Goal: Task Accomplishment & Management: Use online tool/utility

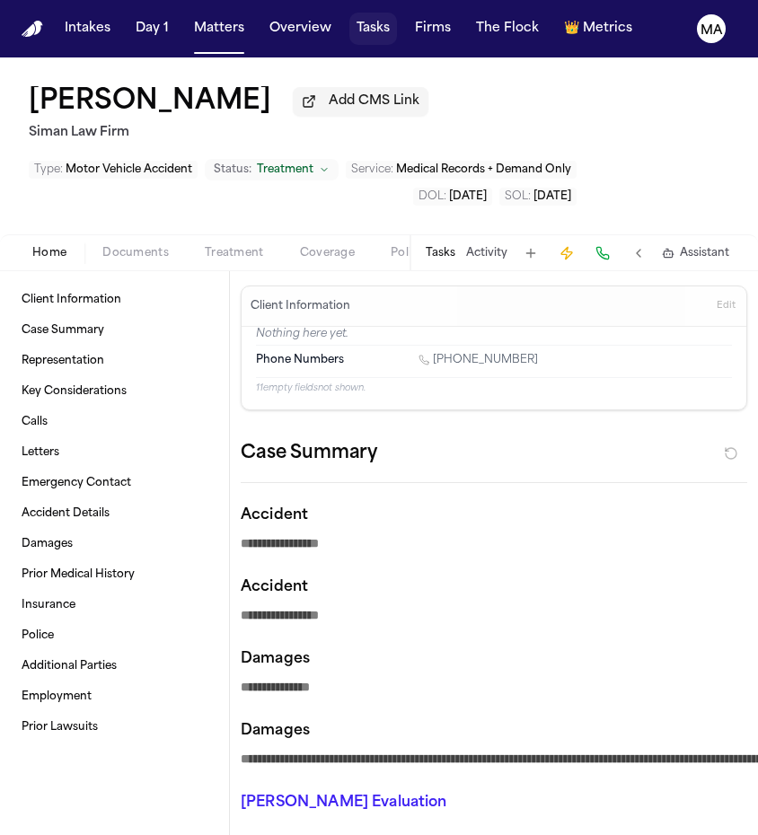
click at [349, 18] on button "Tasks" at bounding box center [373, 29] width 48 height 32
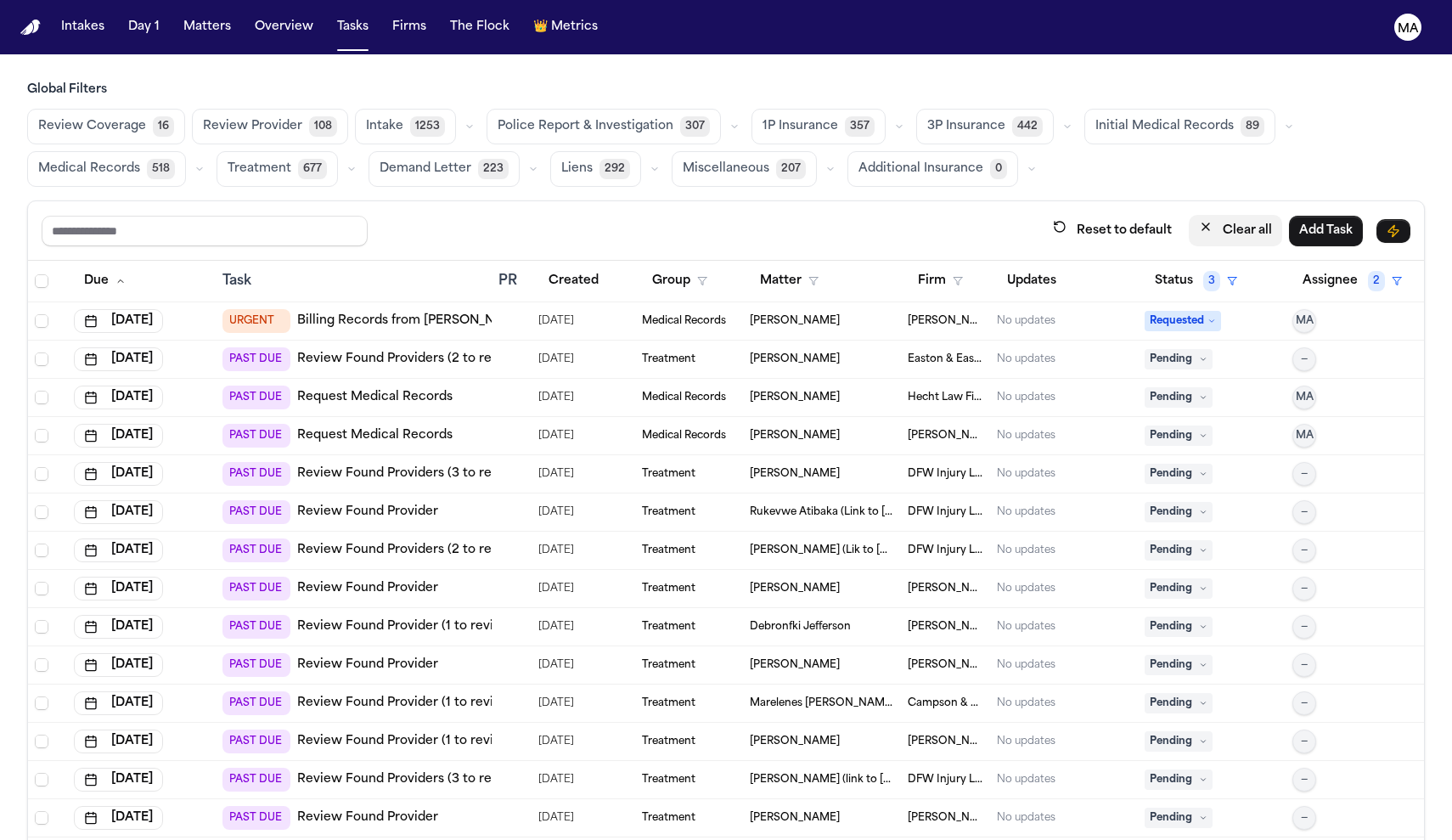
click at [716, 215] on button "Clear all" at bounding box center [1235, 230] width 94 height 31
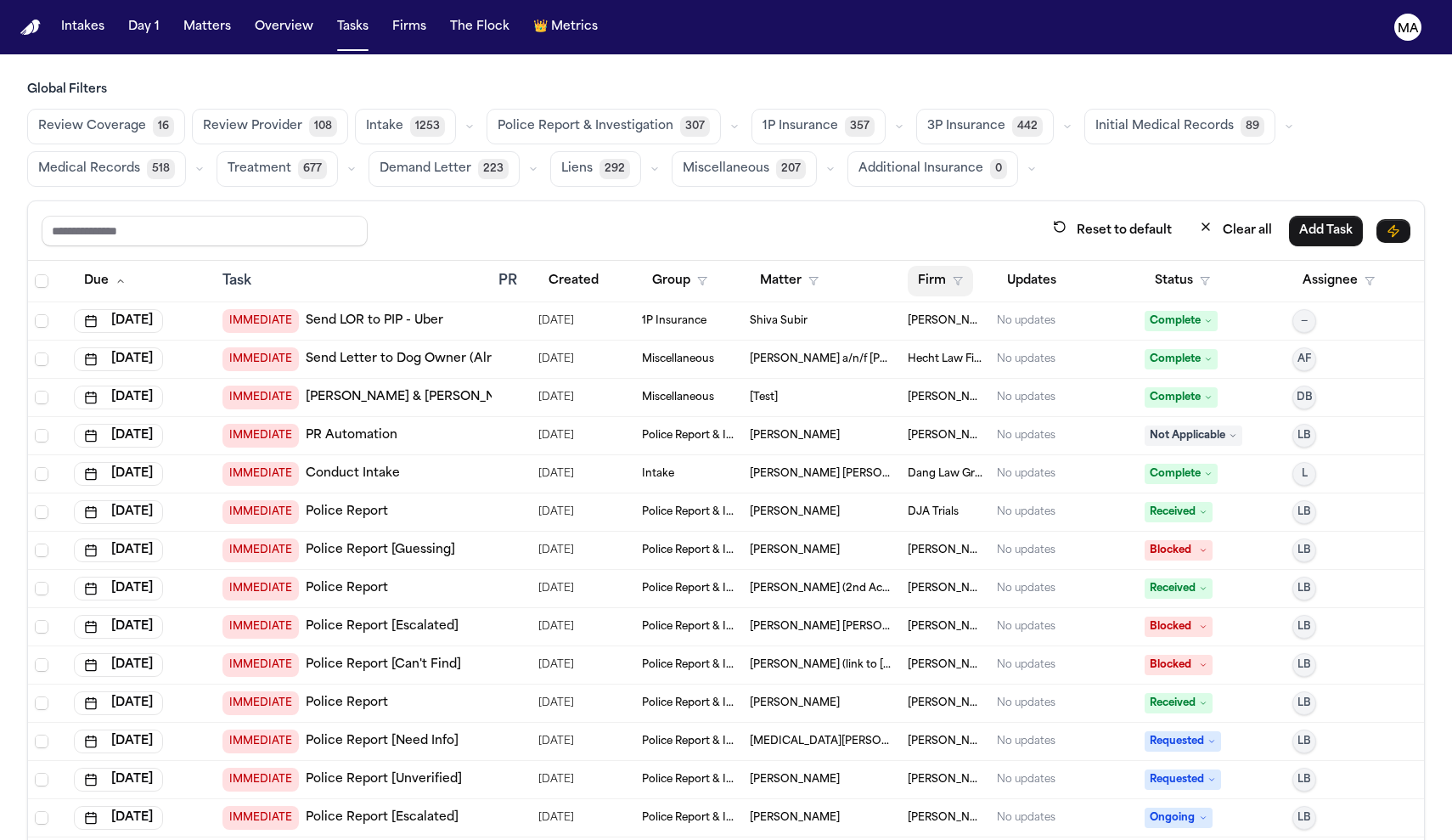
click at [716, 266] on button "Firm" at bounding box center [939, 281] width 65 height 30
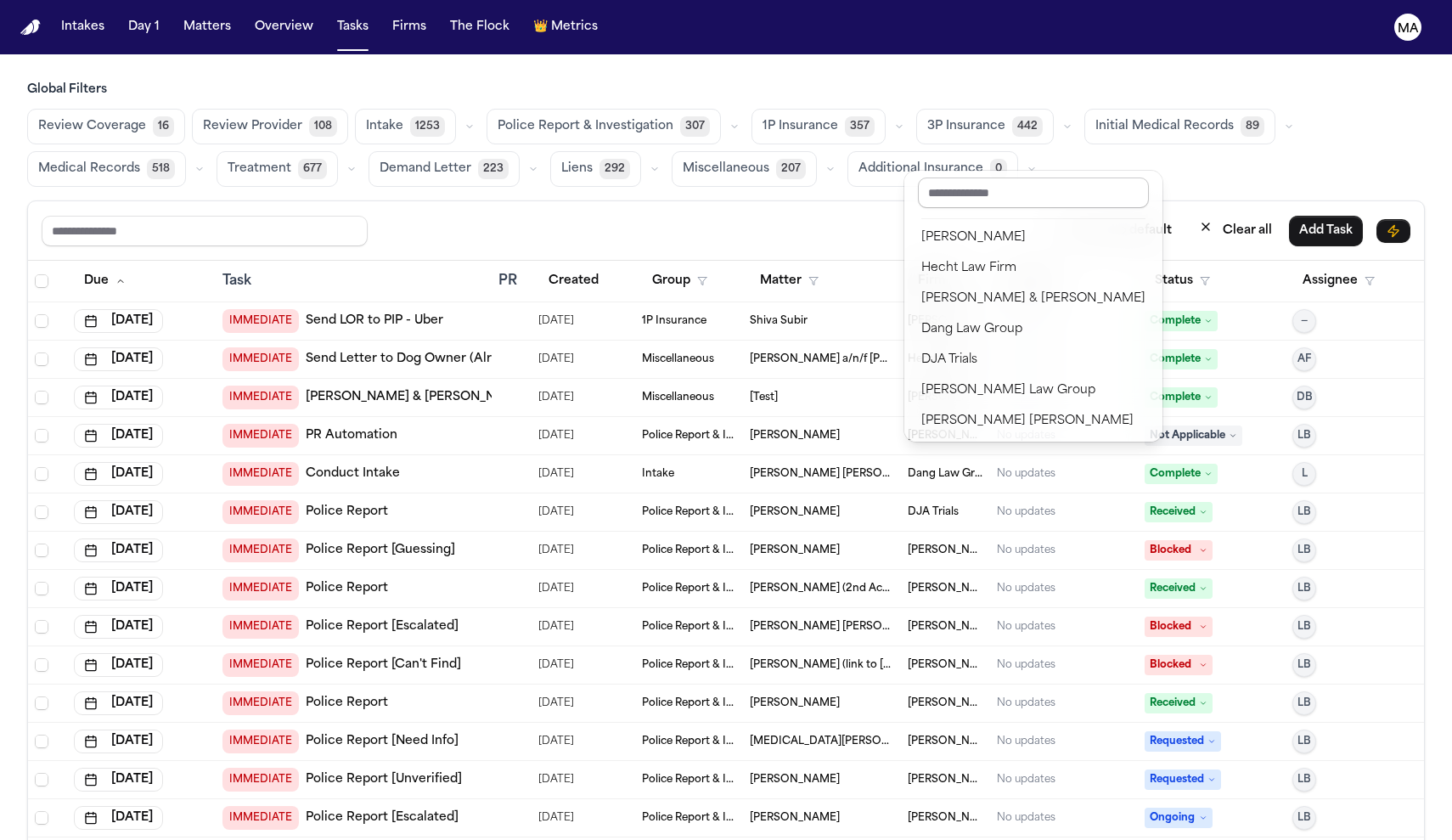
click at [716, 184] on input "text" at bounding box center [1033, 193] width 231 height 30
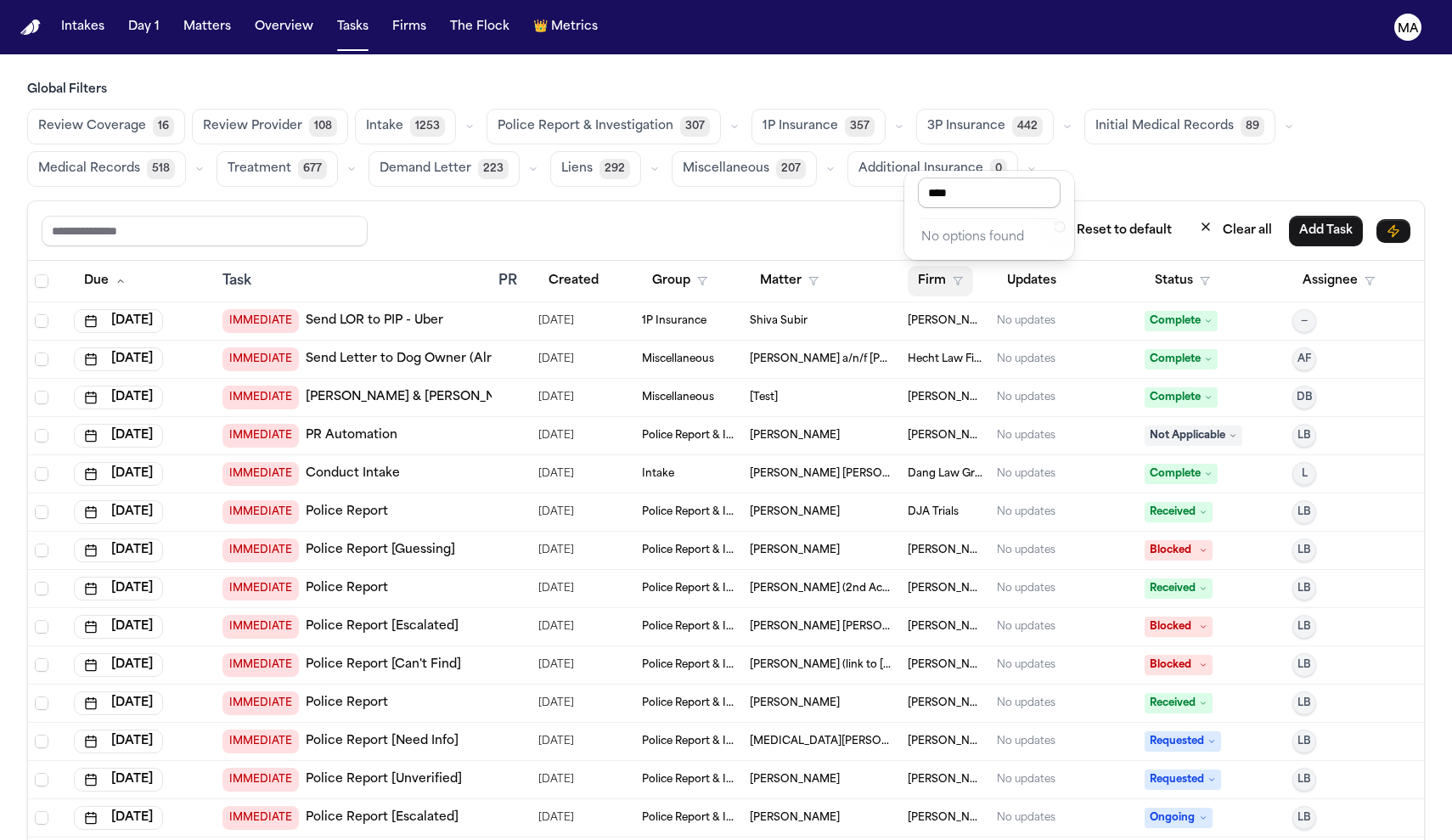
click at [716, 178] on input "****" at bounding box center [988, 193] width 143 height 30
click at [716, 184] on input "****" at bounding box center [988, 193] width 143 height 30
type input "****"
click at [716, 228] on div "[PERSON_NAME] Law Group" at bounding box center [1008, 238] width 174 height 21
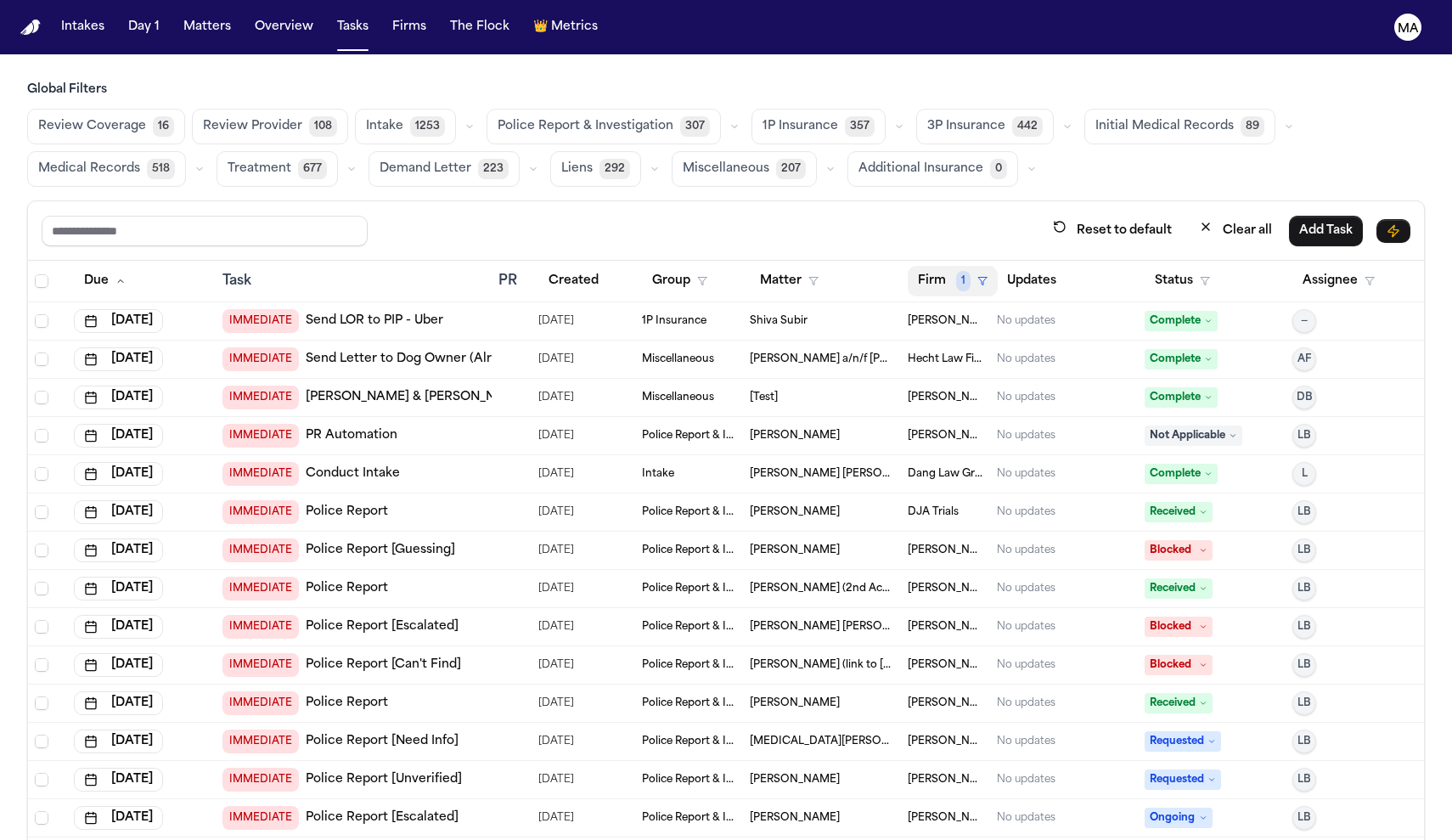
click at [716, 266] on button "Firm 1" at bounding box center [952, 281] width 90 height 30
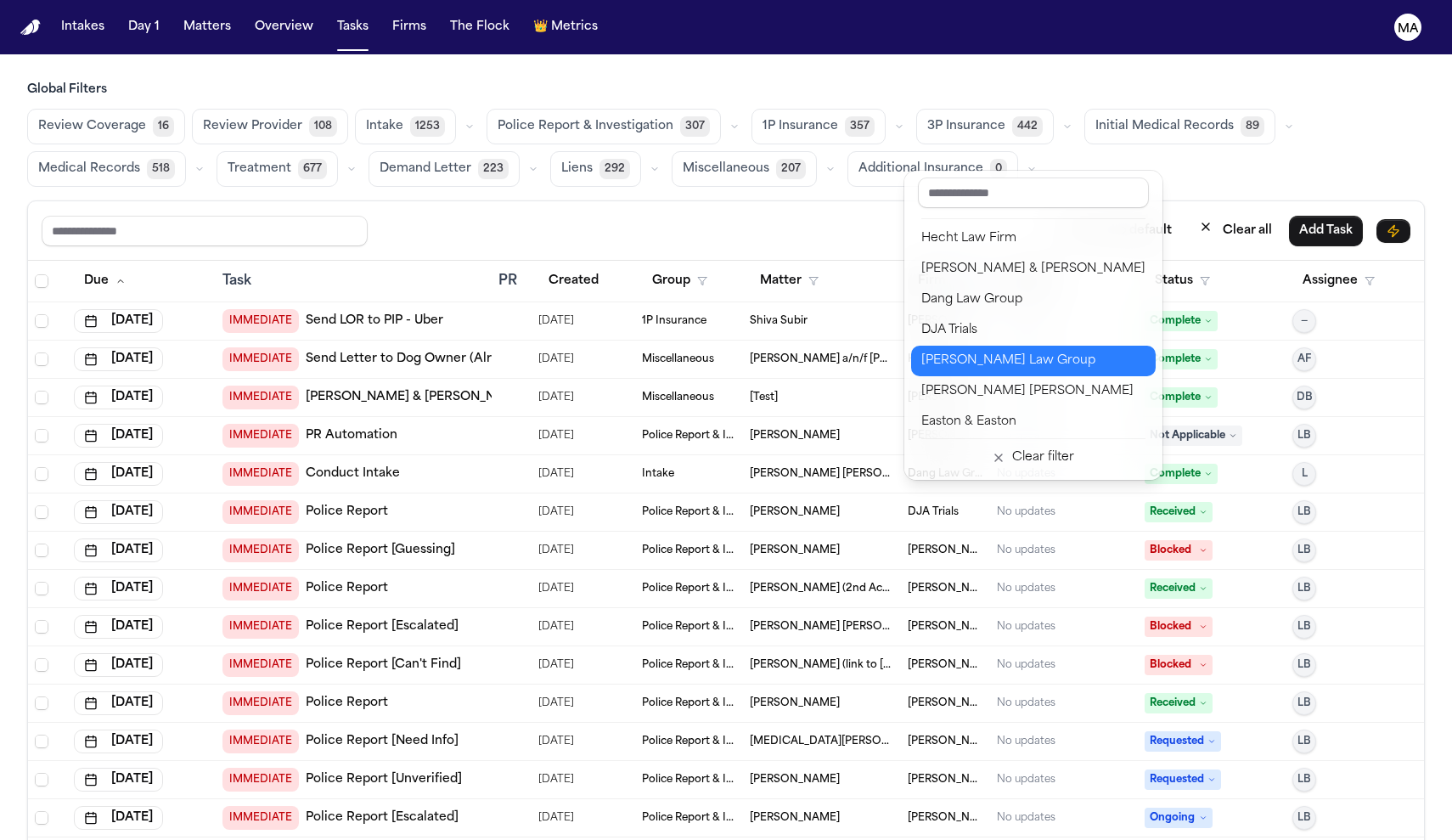
scroll to position [29, 0]
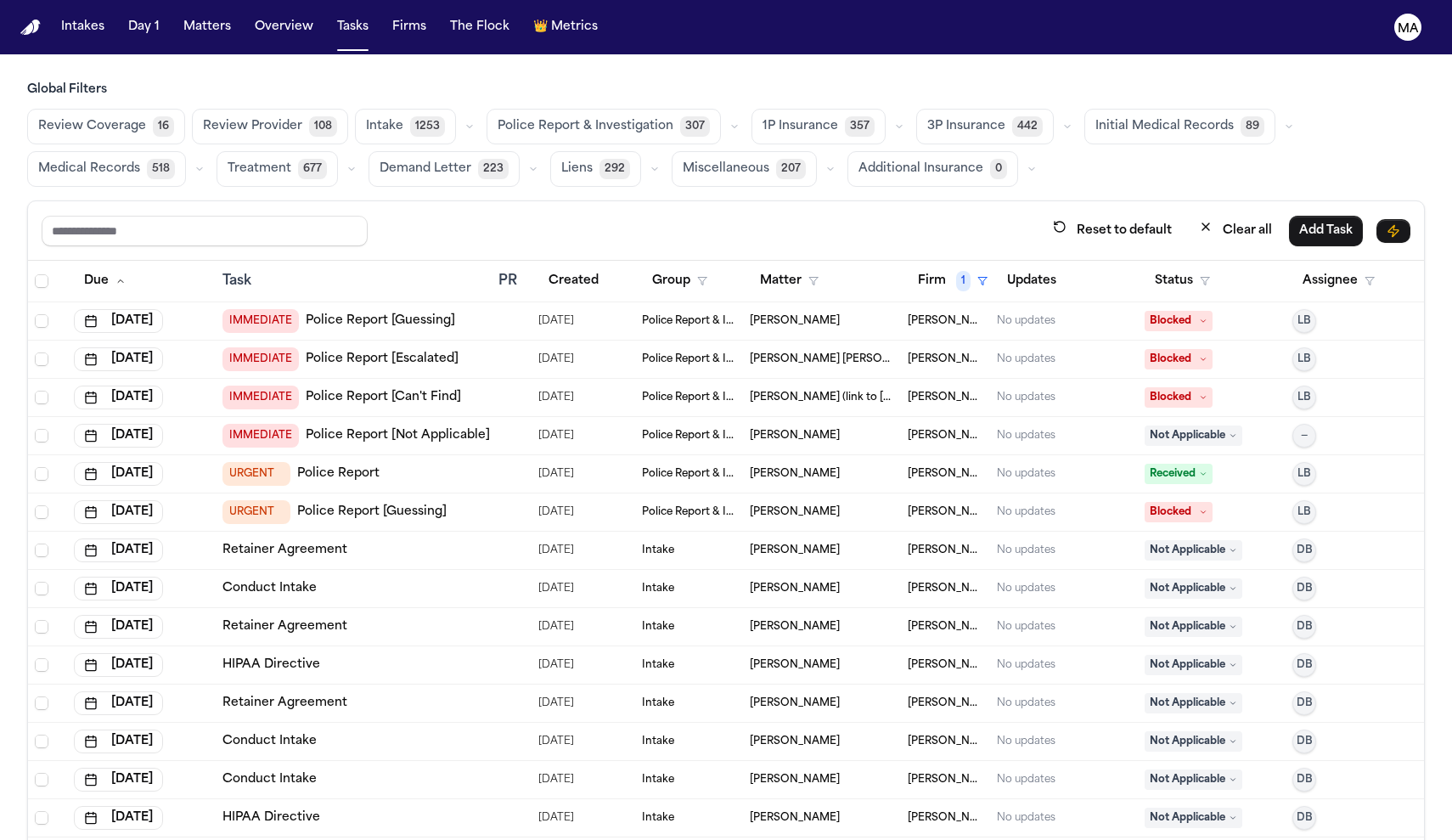
click at [716, 215] on div "Reset to default Clear all Add Task" at bounding box center [726, 230] width 1369 height 31
click at [140, 161] on span "Medical Records" at bounding box center [89, 169] width 102 height 17
click at [208, 159] on button "button" at bounding box center [198, 169] width 21 height 21
click at [716, 109] on div "Review Coverage 16 Review Provider 108 Intake 1253 Police Report & Investigatio…" at bounding box center [726, 148] width 1397 height 79
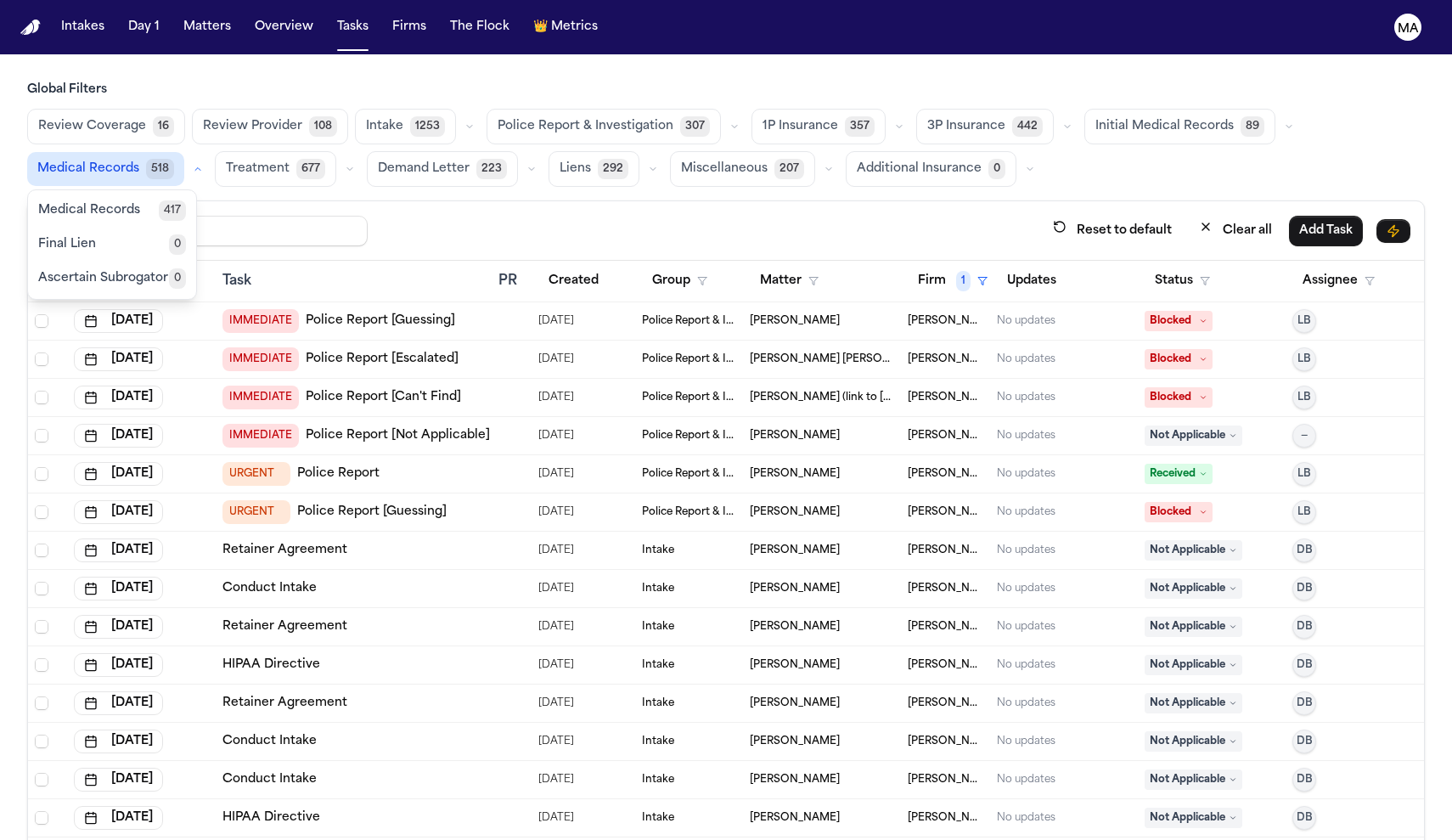
click at [716, 121] on icon "button" at bounding box center [1288, 126] width 10 height 10
click at [716, 109] on div "Review Coverage 16 Review Provider 108 Intake 1253 Police Report & Investigatio…" at bounding box center [726, 148] width 1397 height 79
click at [716, 201] on div "Reset to default Clear all Add Task" at bounding box center [726, 231] width 1396 height 60
click at [649, 266] on button "Group" at bounding box center [680, 281] width 76 height 30
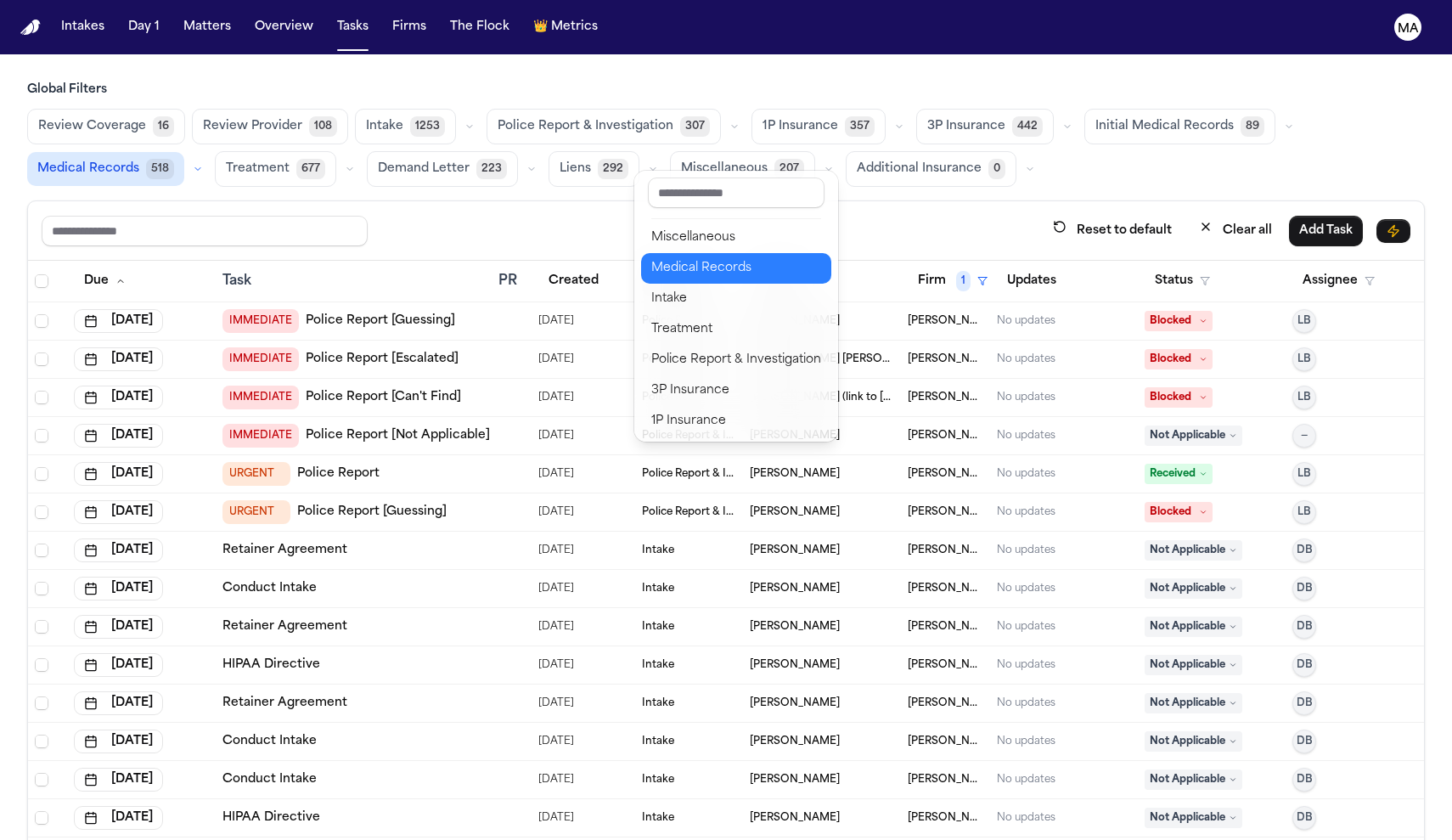
click at [713, 258] on div "Medical Records" at bounding box center [736, 269] width 170 height 21
